Goal: Find specific page/section: Find specific page/section

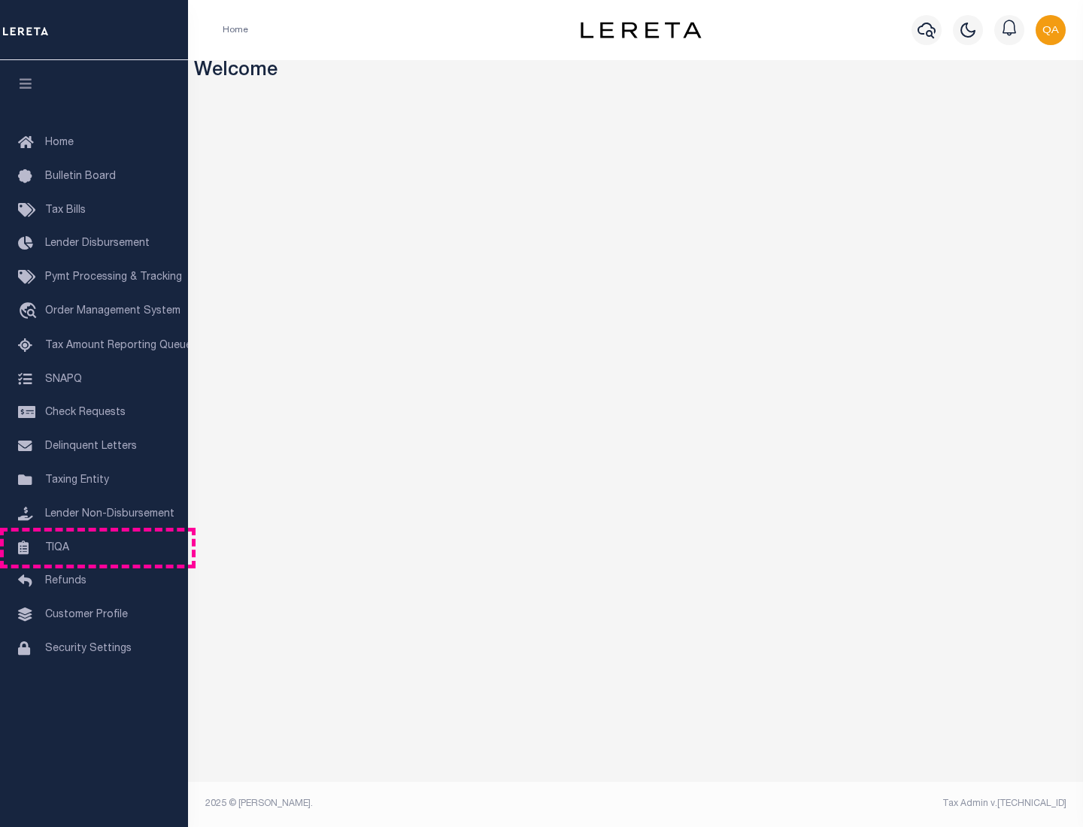
click at [94, 547] on link "TIQA" at bounding box center [94, 549] width 188 height 34
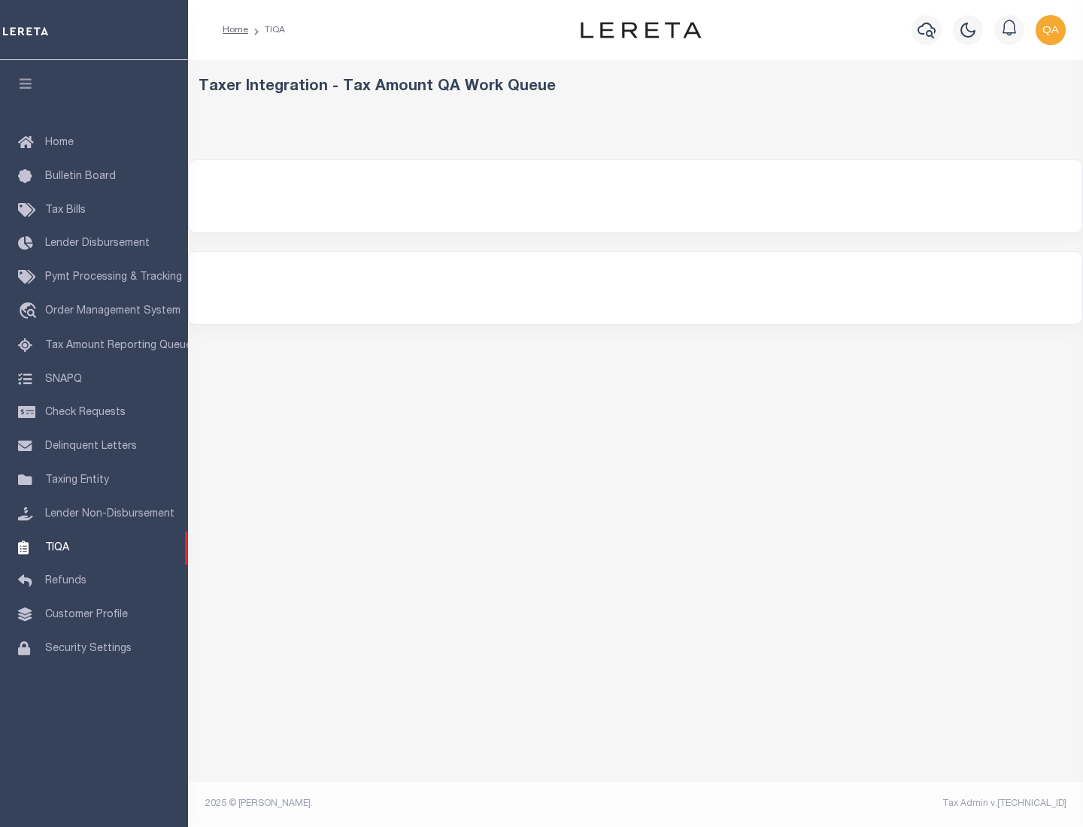
select select "200"
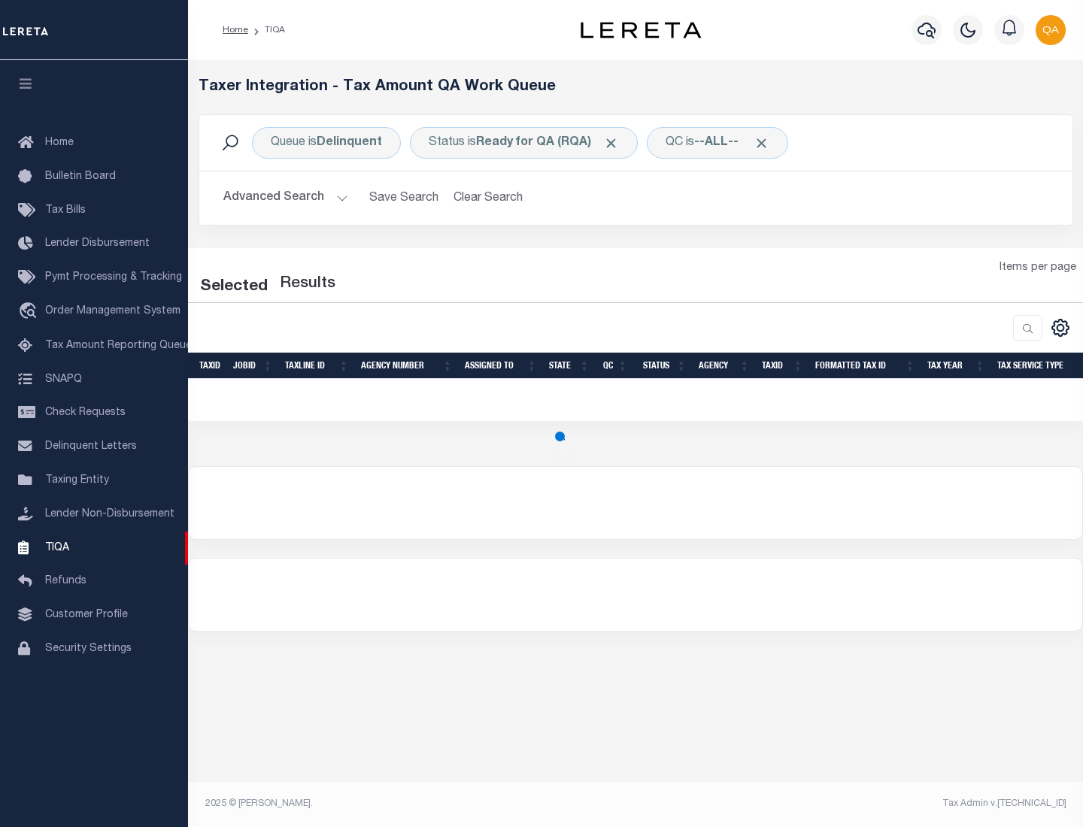
select select "200"
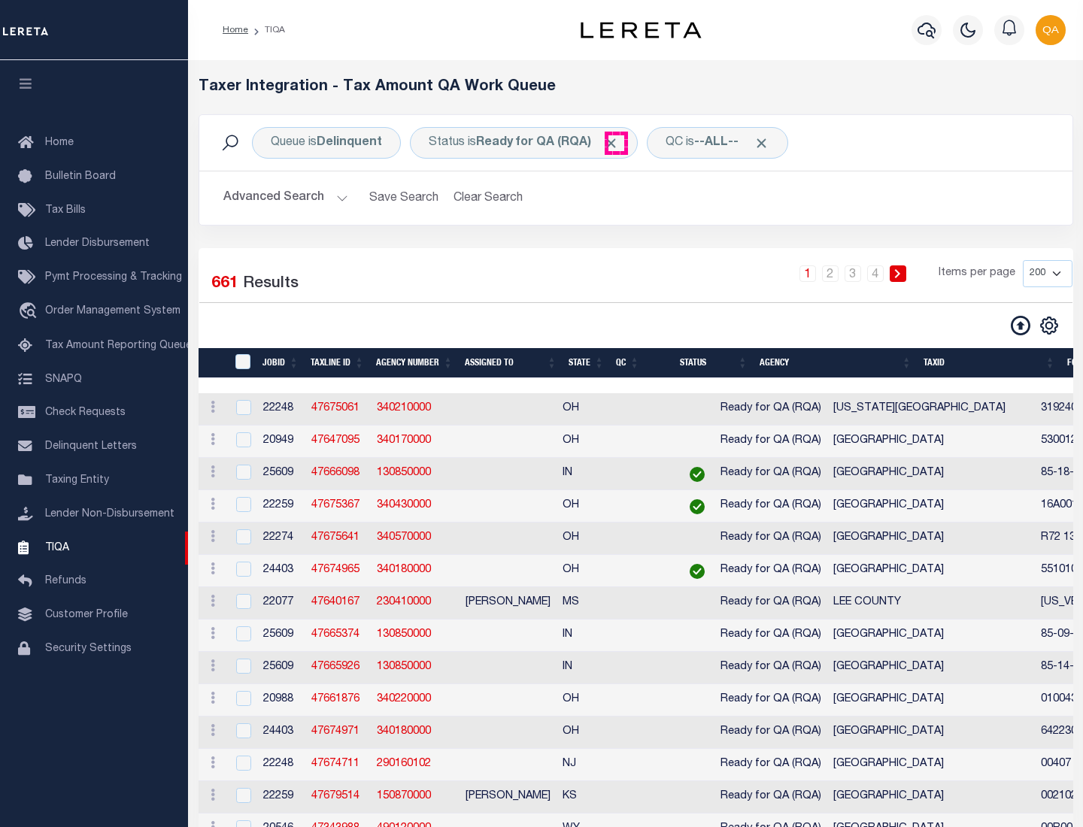
click at [616, 143] on span "Click to Remove" at bounding box center [611, 143] width 16 height 16
